Goal: Navigation & Orientation: Find specific page/section

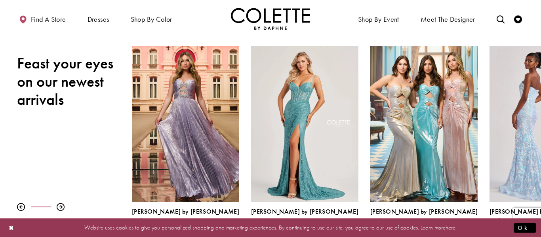
scroll to position [95, 0]
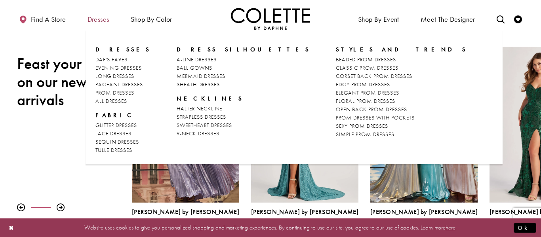
click at [103, 22] on span "Dresses" at bounding box center [99, 19] width 22 height 8
click at [336, 110] on span "OPEN BACK PROM DRESSES" at bounding box center [371, 109] width 71 height 7
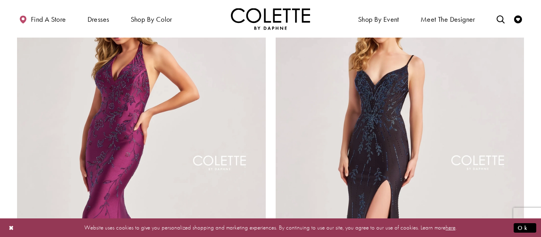
scroll to position [1284, 0]
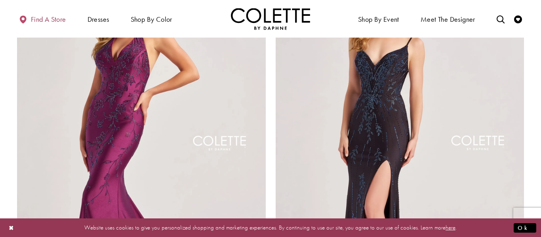
click at [39, 24] on link "Find a store" at bounding box center [42, 19] width 51 height 22
click at [23, 18] on icon "Primary block" at bounding box center [23, 19] width 8 height 8
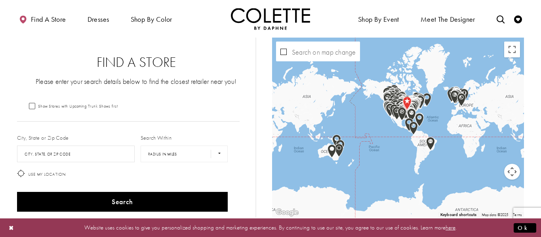
click at [407, 101] on img "Map with store locations" at bounding box center [407, 103] width 9 height 13
